Goal: Check status: Check status

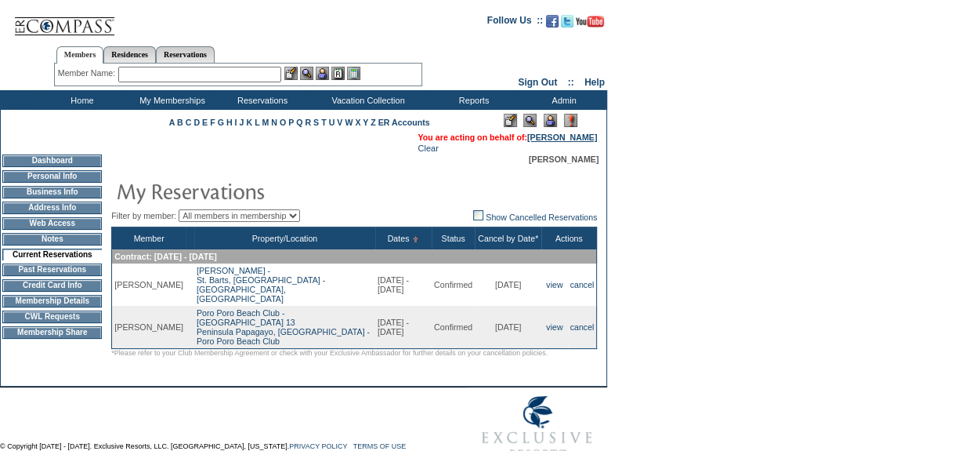
click at [591, 135] on link "[PERSON_NAME]" at bounding box center [562, 136] width 70 height 9
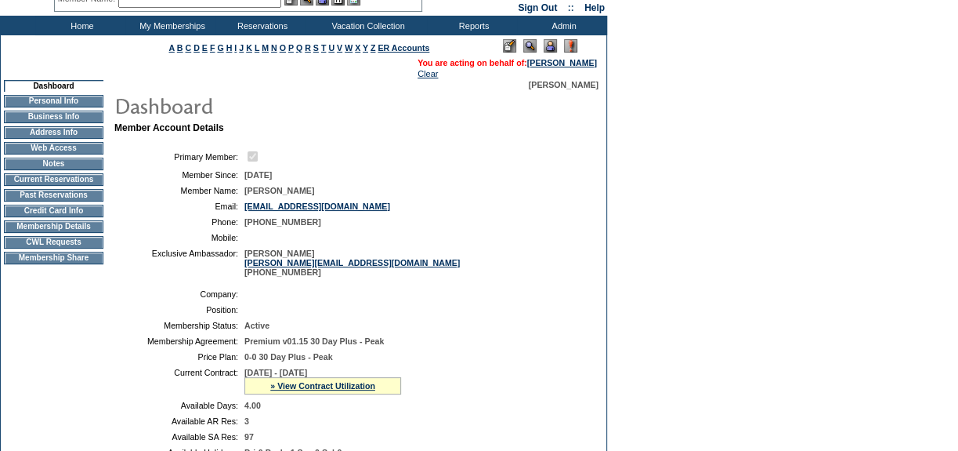
scroll to position [142, 0]
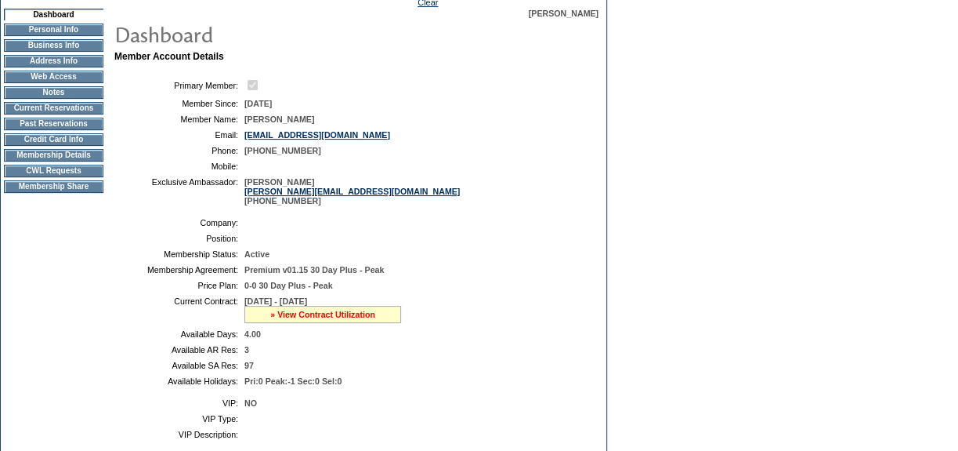
click at [368, 317] on link "» View Contract Utilization" at bounding box center [322, 314] width 105 height 9
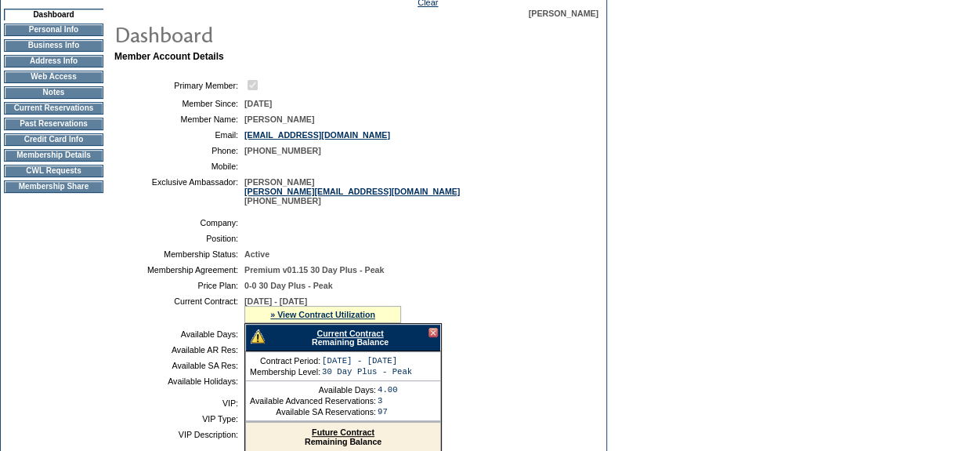
click at [368, 334] on link "Current Contract" at bounding box center [350, 332] width 67 height 9
click at [86, 113] on td "Current Reservations" at bounding box center [54, 108] width 100 height 13
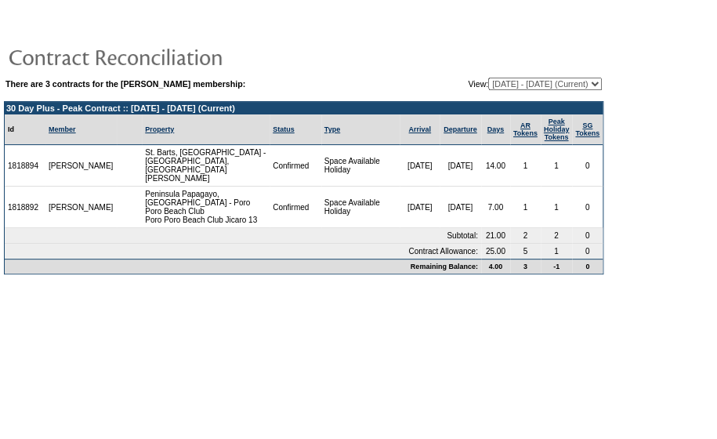
click at [488, 85] on select "09/29/25 - 09/30/26 (Current) 10/01/26 - 09/30/27 10/01/27 - 09/30/28" at bounding box center [545, 84] width 114 height 13
select select "162528"
click at [488, 78] on select "09/29/25 - 09/30/26 (Current) 10/01/26 - 09/30/27 10/01/27 - 09/30/28" at bounding box center [545, 84] width 114 height 13
